Goal: Check status: Check status

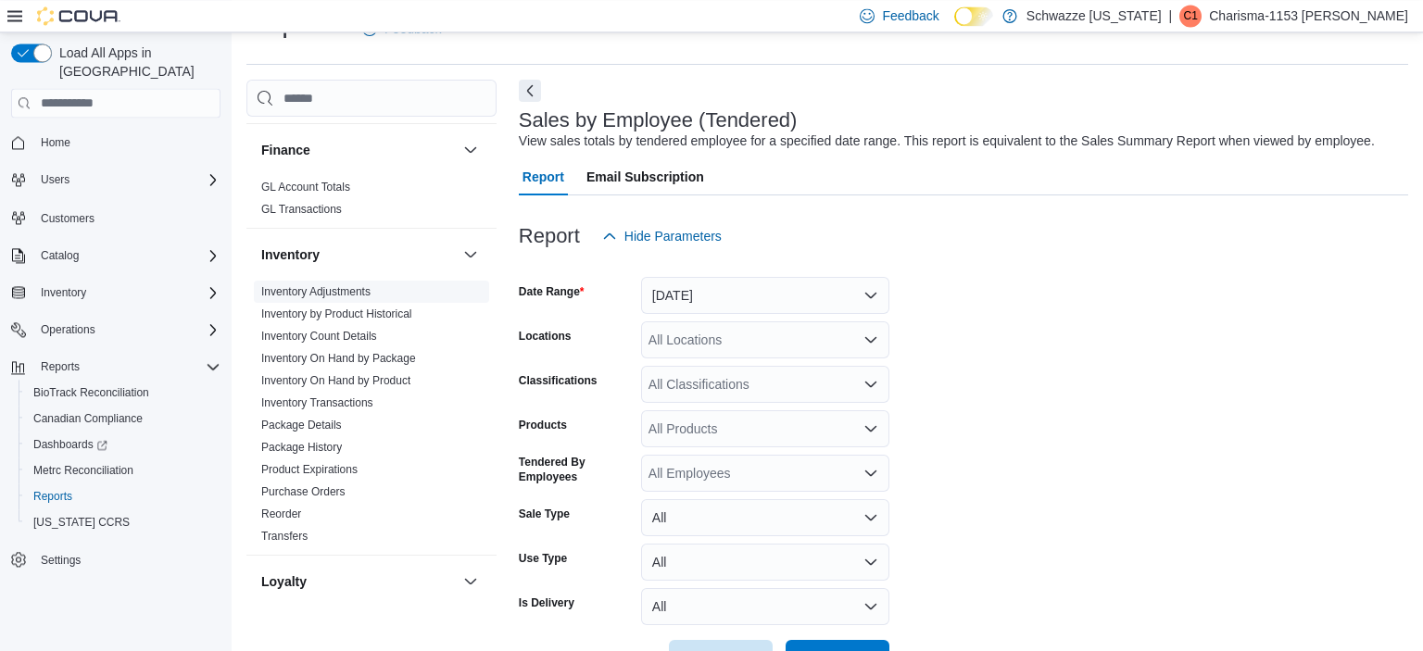
scroll to position [479, 0]
click at [322, 442] on link "Package History" at bounding box center [301, 446] width 81 height 13
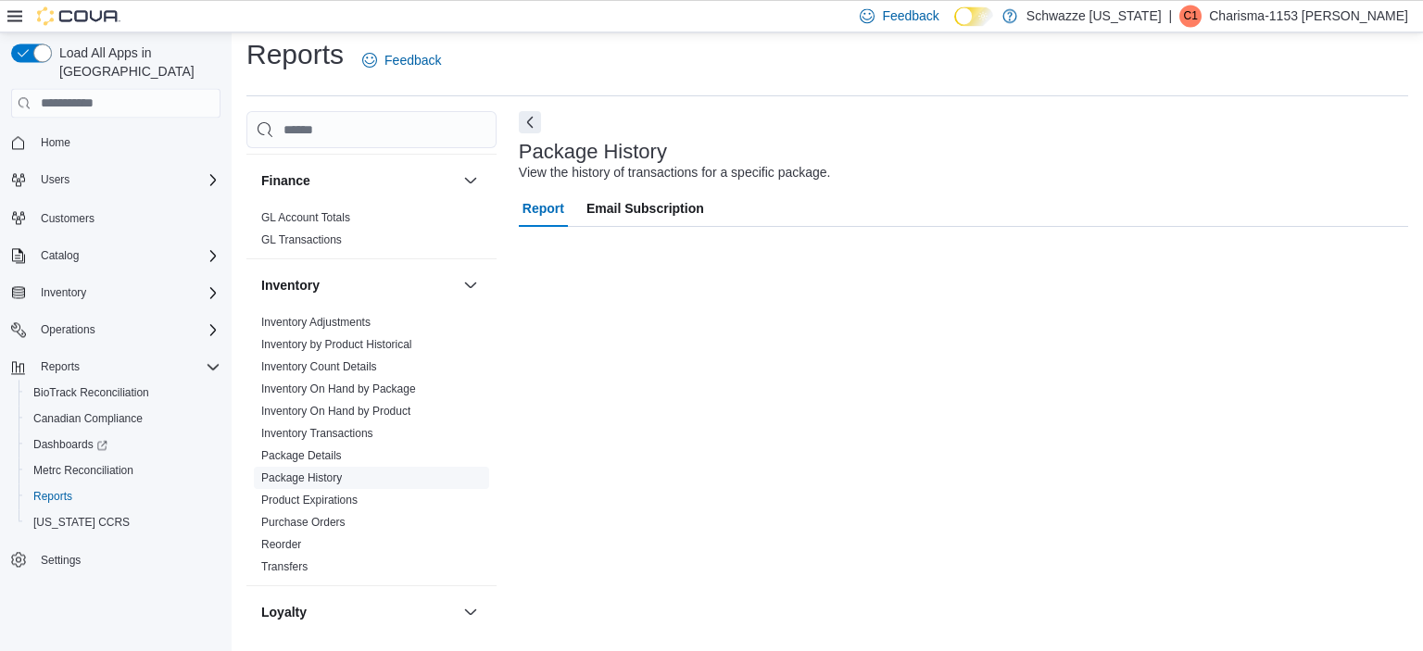
scroll to position [11, 0]
click at [700, 335] on input "Package Id" at bounding box center [765, 326] width 248 height 37
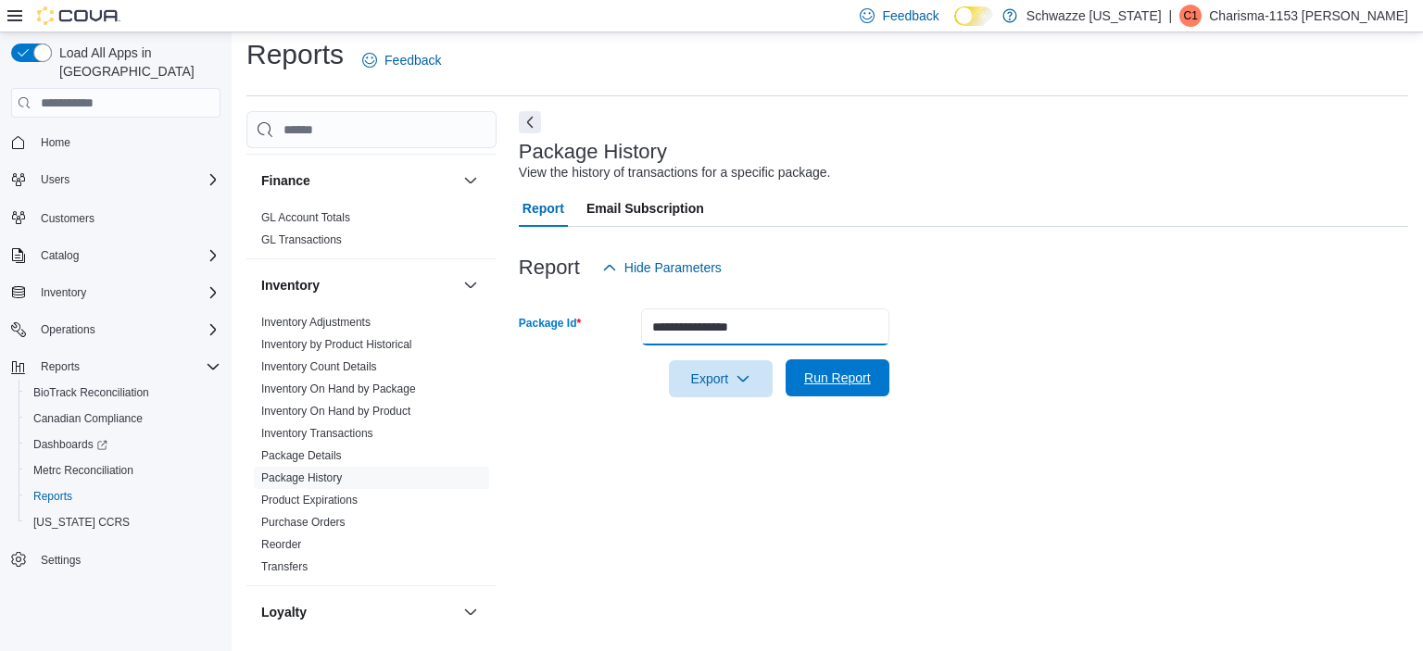
type input "**********"
click at [878, 380] on button "Run Report" at bounding box center [837, 377] width 104 height 37
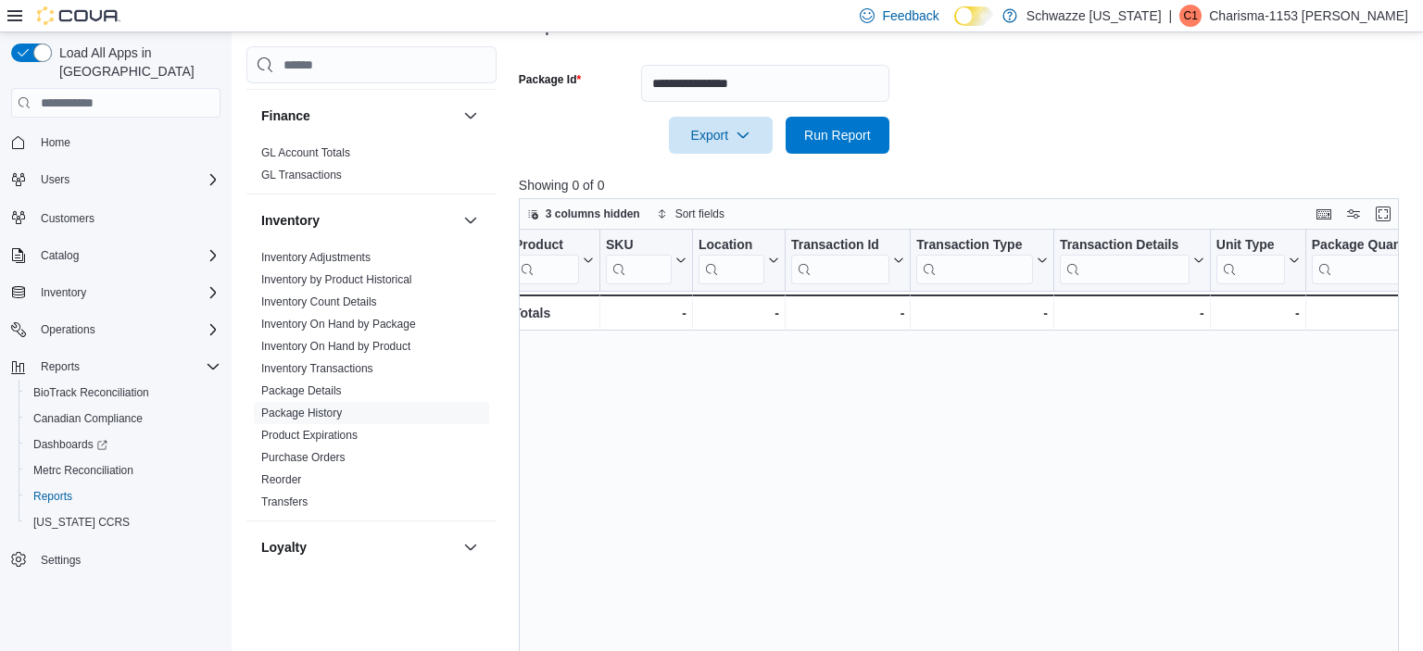
scroll to position [0, 9]
